Goal: Task Accomplishment & Management: Use online tool/utility

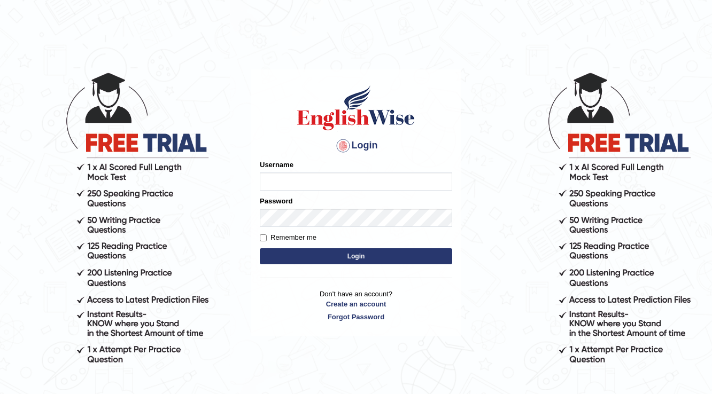
click at [279, 184] on input "Username" at bounding box center [356, 182] width 192 height 18
click at [425, 183] on input "Username" at bounding box center [356, 182] width 192 height 18
type input "vanni"
click at [392, 255] on button "Login" at bounding box center [356, 257] width 192 height 16
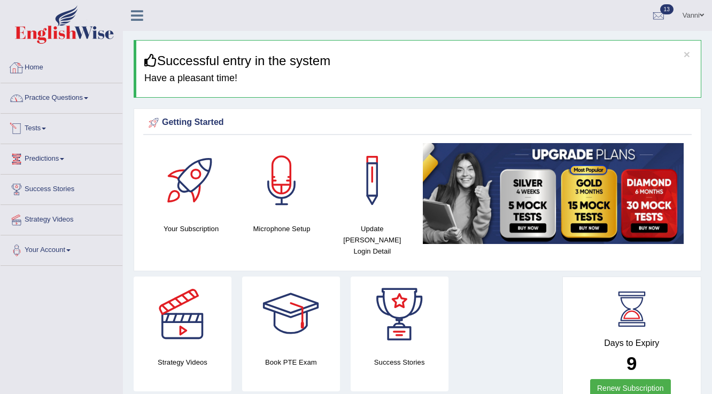
click at [37, 125] on link "Tests" at bounding box center [62, 127] width 122 height 27
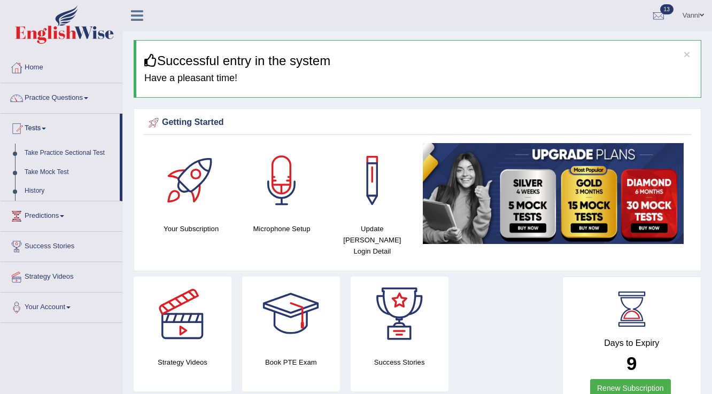
click at [60, 154] on link "Take Practice Sectional Test" at bounding box center [70, 153] width 100 height 19
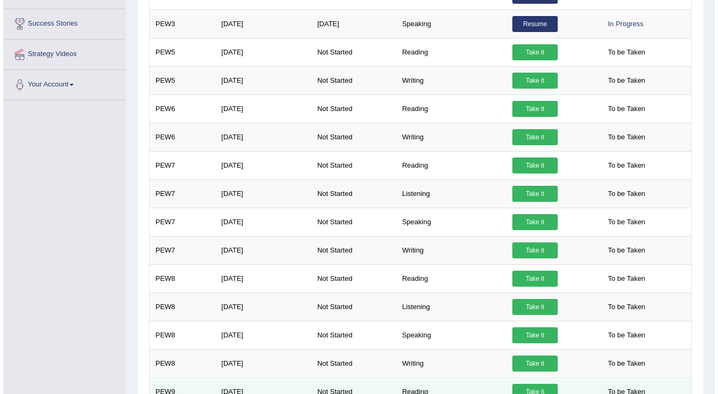
scroll to position [257, 0]
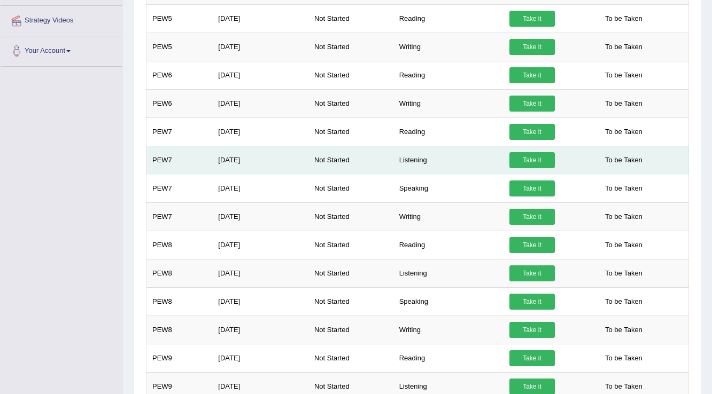
click at [532, 158] on link "Take it" at bounding box center [531, 160] width 45 height 16
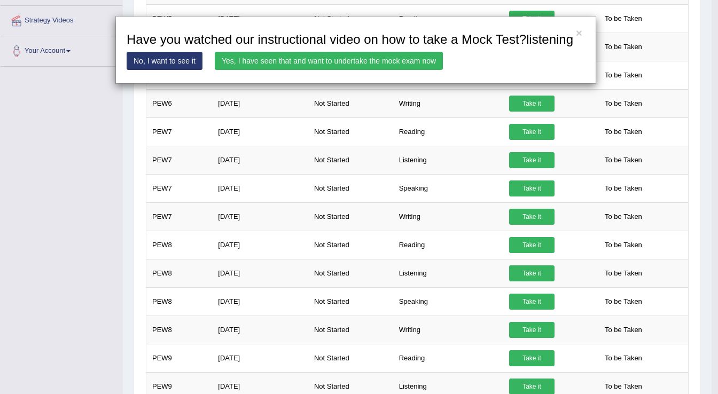
click at [255, 57] on link "Yes, I have seen that and want to undertake the mock exam now" at bounding box center [329, 61] width 228 height 18
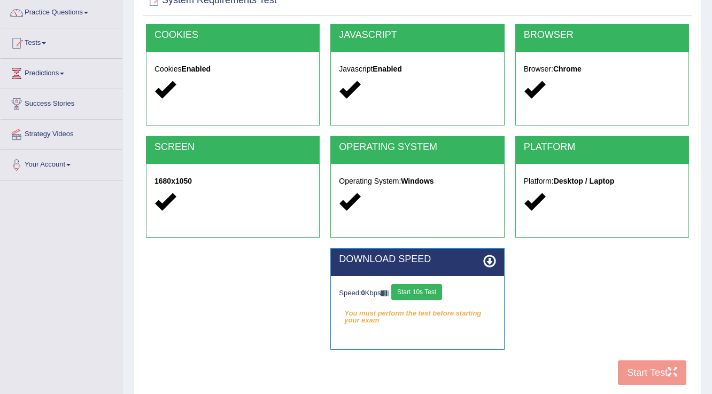
scroll to position [86, 0]
click at [408, 294] on button "Start 10s Test" at bounding box center [416, 292] width 51 height 16
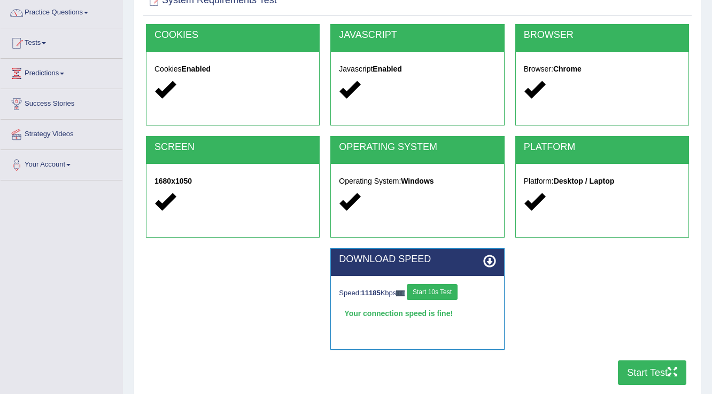
click at [634, 375] on button "Start Test" at bounding box center [652, 373] width 68 height 25
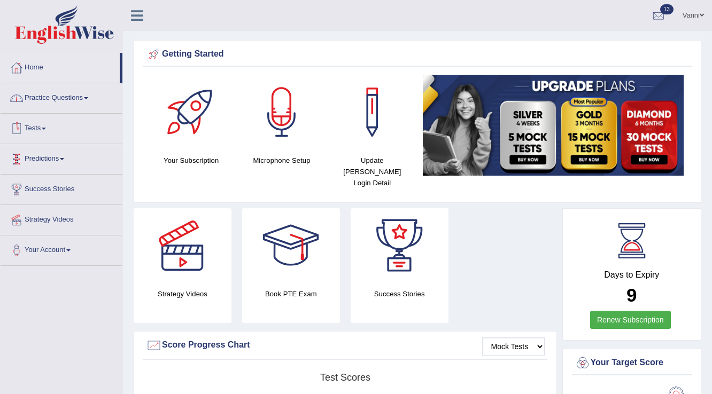
click at [42, 133] on link "Tests" at bounding box center [62, 127] width 122 height 27
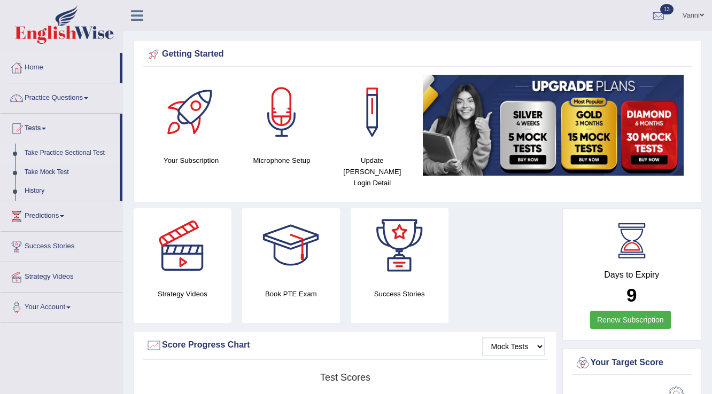
click at [57, 153] on link "Take Practice Sectional Test" at bounding box center [70, 153] width 100 height 19
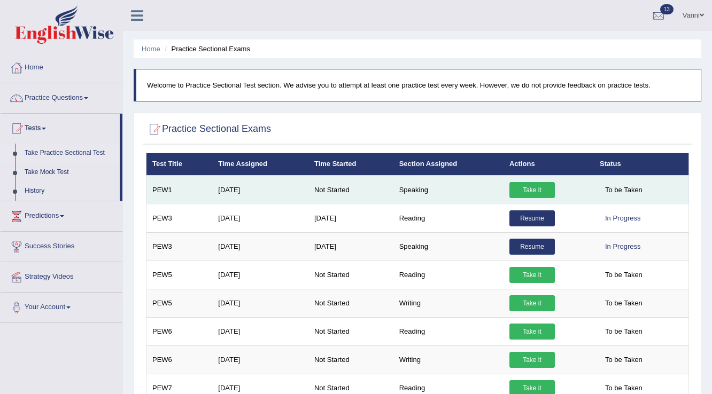
click at [533, 191] on link "Take it" at bounding box center [531, 190] width 45 height 16
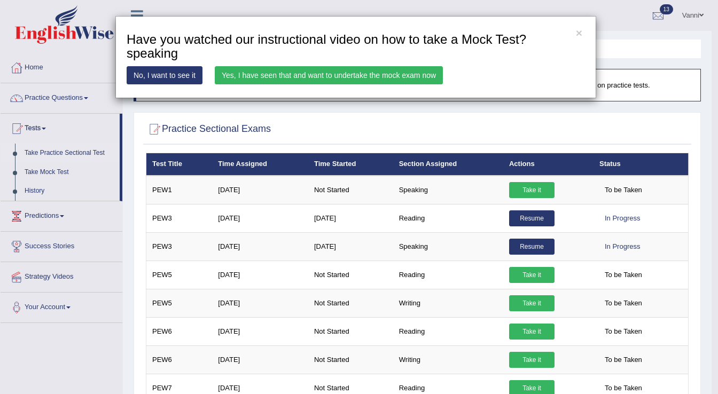
click at [226, 78] on link "Yes, I have seen that and want to undertake the mock exam now" at bounding box center [329, 75] width 228 height 18
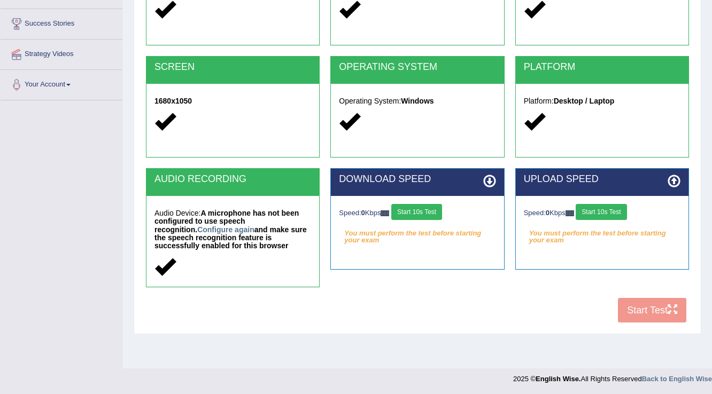
scroll to position [167, 0]
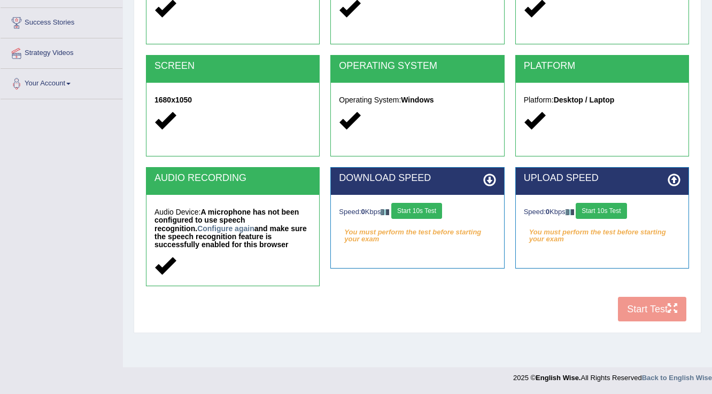
click at [404, 216] on button "Start 10s Test" at bounding box center [416, 211] width 51 height 16
click at [588, 214] on button "Start 10s Test" at bounding box center [601, 211] width 51 height 16
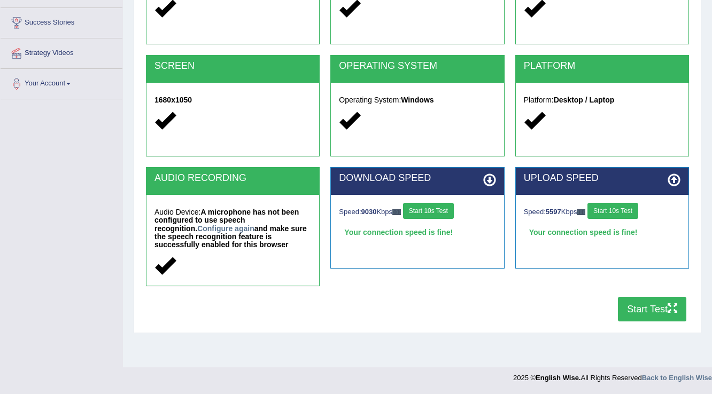
click at [635, 316] on button "Start Test" at bounding box center [652, 309] width 68 height 25
